Goal: Find specific page/section

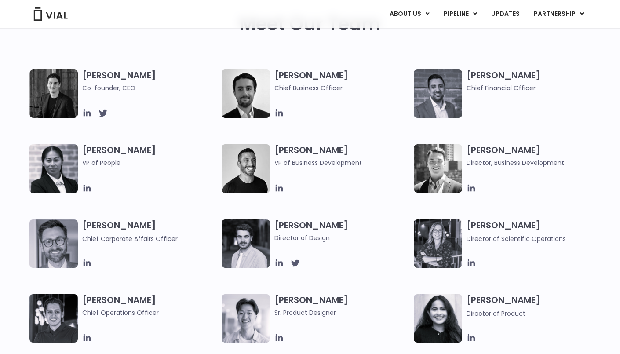
scroll to position [446, 0]
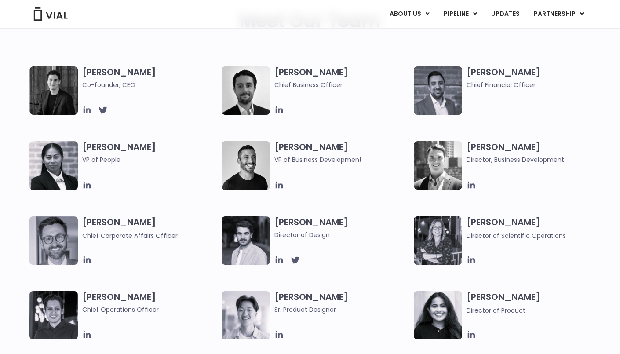
click at [85, 109] on icon at bounding box center [87, 110] width 10 height 10
click at [280, 110] on icon at bounding box center [279, 110] width 10 height 10
click at [273, 57] on div "Meet Our Team" at bounding box center [310, 39] width 142 height 56
click at [470, 262] on icon at bounding box center [471, 259] width 7 height 7
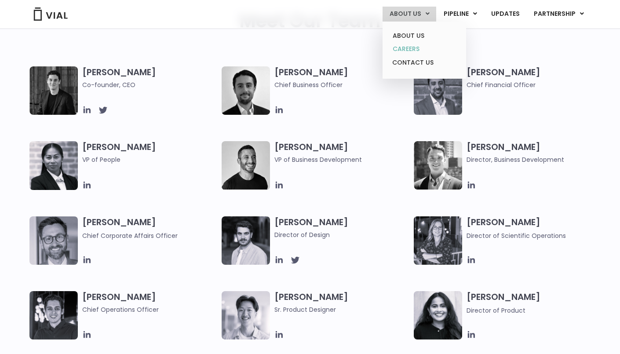
click at [416, 50] on link "CAREERS" at bounding box center [424, 49] width 77 height 14
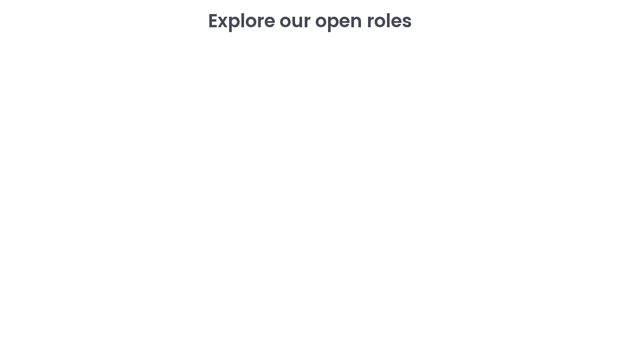
scroll to position [1271, 0]
